Goal: Task Accomplishment & Management: Manage account settings

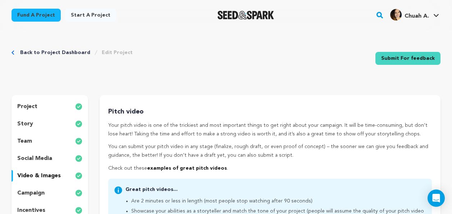
scroll to position [325, 0]
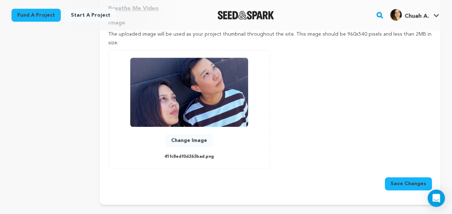
click at [305, 133] on div "Add Image Accepts .gif, .jpg, and .png 0 % 0 % Change Image 41fc8edf0d263bad.png" at bounding box center [270, 109] width 324 height 118
click at [201, 134] on button "Change Image" at bounding box center [189, 140] width 47 height 13
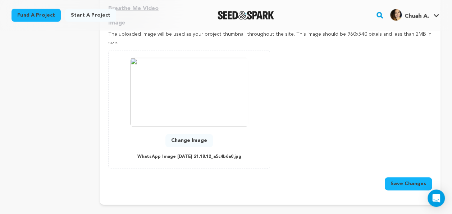
click at [345, 113] on div "Add Image Accepts .gif, .jpg, and .png 0 % 0 % Change Image WhatsApp Image [DAT…" at bounding box center [270, 109] width 324 height 118
click at [184, 135] on button "Change Image" at bounding box center [189, 140] width 47 height 13
click at [420, 138] on div "Add Image Accepts .gif, .jpg, and .png 0 % 0 % Change Image WhatsApp Image [DAT…" at bounding box center [270, 109] width 324 height 118
click at [205, 134] on button "Change Image" at bounding box center [189, 140] width 47 height 13
click at [407, 181] on button "Save Changes" at bounding box center [408, 183] width 47 height 13
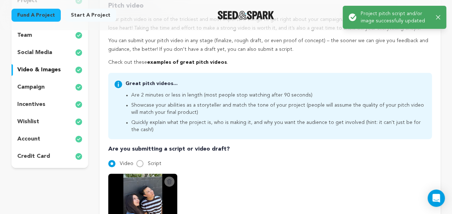
scroll to position [0, 0]
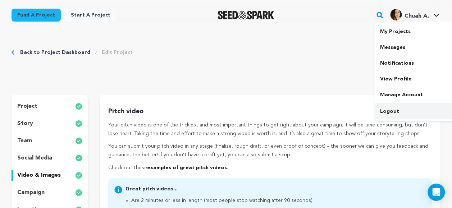
click at [399, 114] on link "Logout" at bounding box center [415, 112] width 81 height 16
